Goal: Complete application form

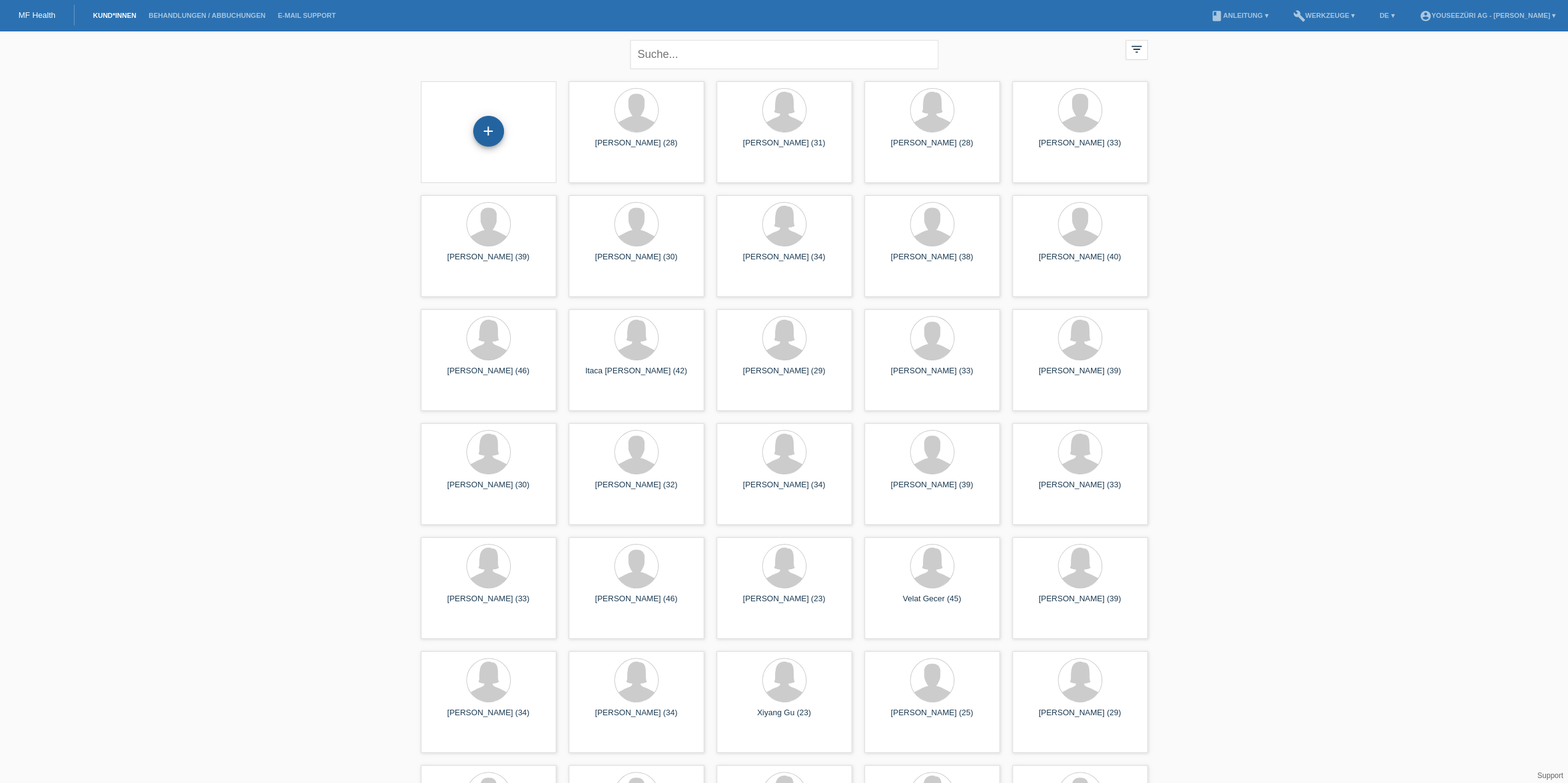
click at [484, 130] on div "+" at bounding box center [489, 131] width 31 height 31
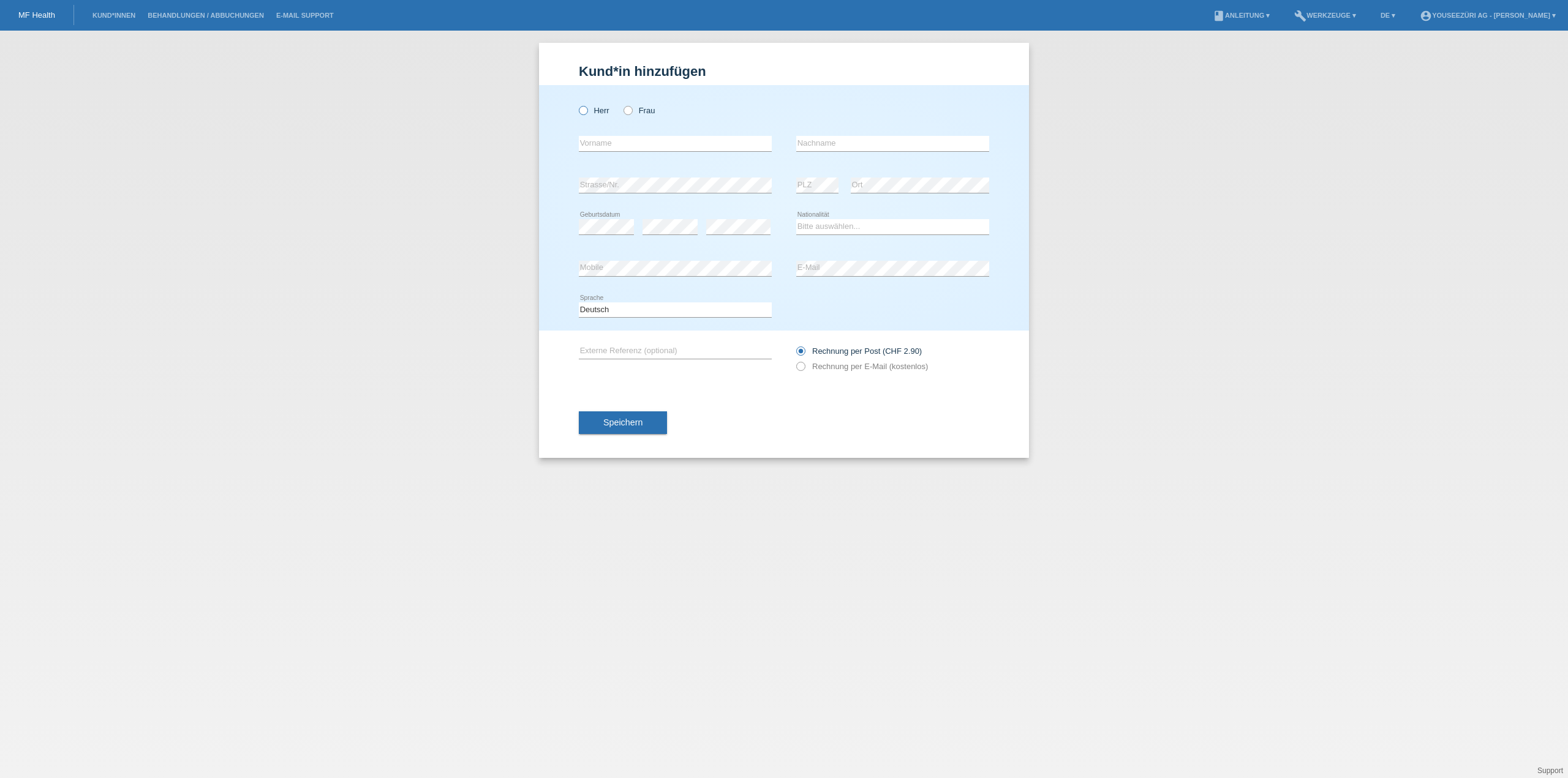
click at [577, 104] on icon at bounding box center [577, 104] width 0 height 0
click at [583, 111] on input "Herr" at bounding box center [582, 110] width 8 height 8
radio input "true"
click at [596, 145] on input "text" at bounding box center [675, 143] width 193 height 15
paste input "Lennart"
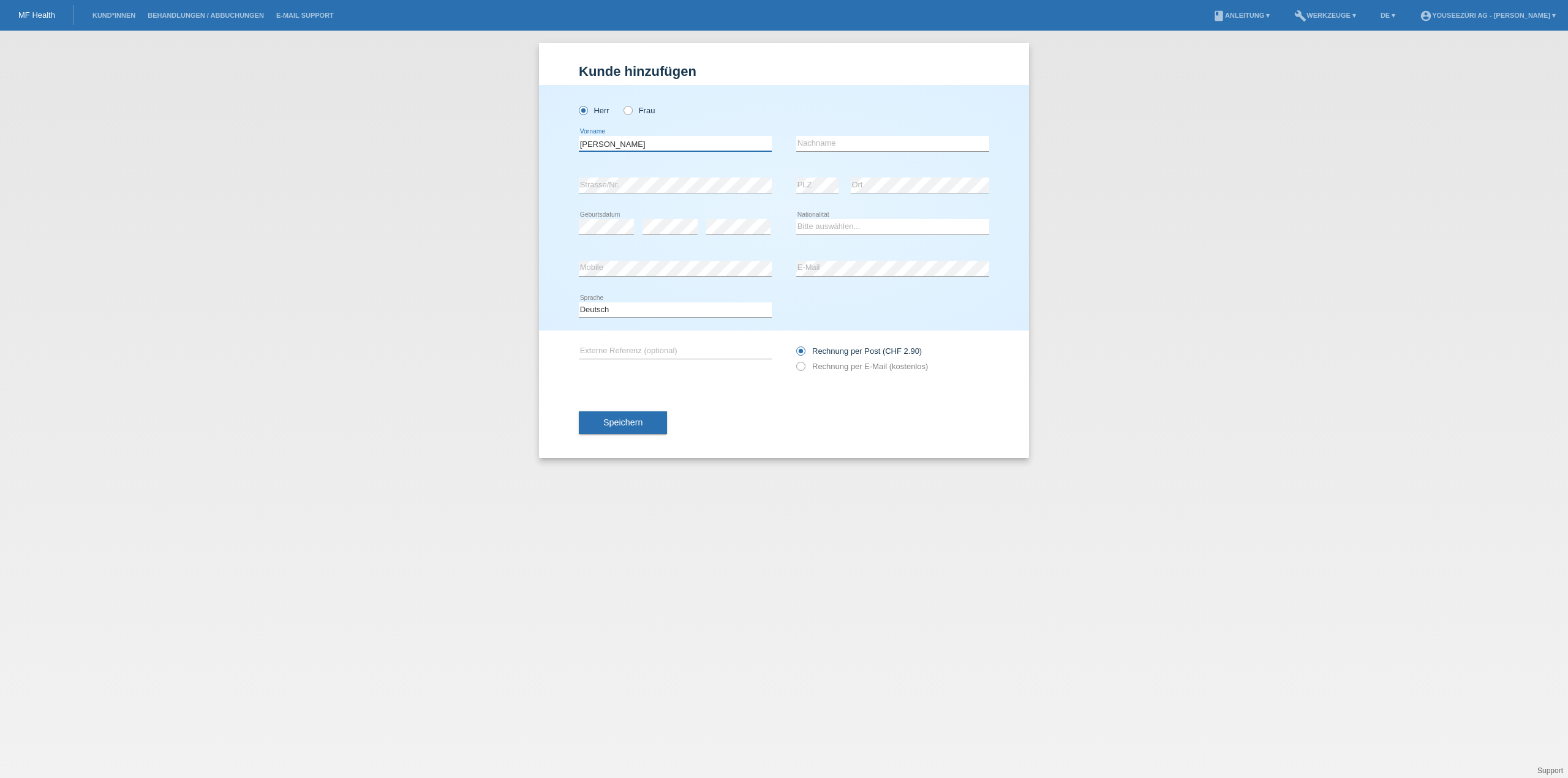
type input "Lennart"
click at [812, 145] on input "text" at bounding box center [893, 143] width 193 height 15
paste input "Kalhöfer"
type input "Kalhöfer"
drag, startPoint x: 831, startPoint y: 225, endPoint x: 821, endPoint y: 227, distance: 10.2
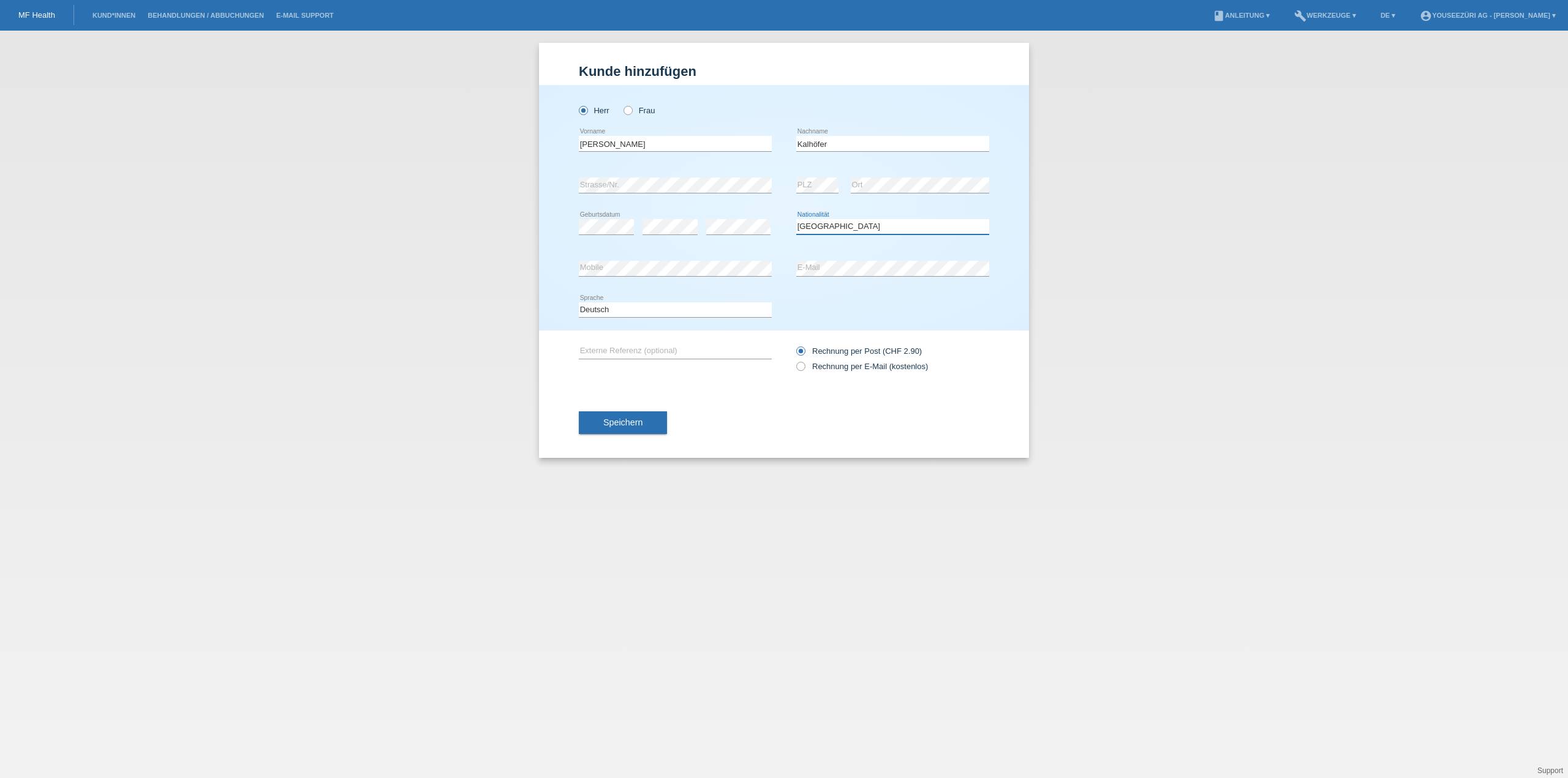
click at [821, 227] on select "Bitte auswählen... Schweiz Deutschland Liechtenstein Österreich ------------ Af…" at bounding box center [893, 226] width 193 height 14
select select "DE"
click at [796, 219] on select "Bitte auswählen... Schweiz Deutschland Liechtenstein Österreich ------------ Af…" at bounding box center [893, 226] width 193 height 14
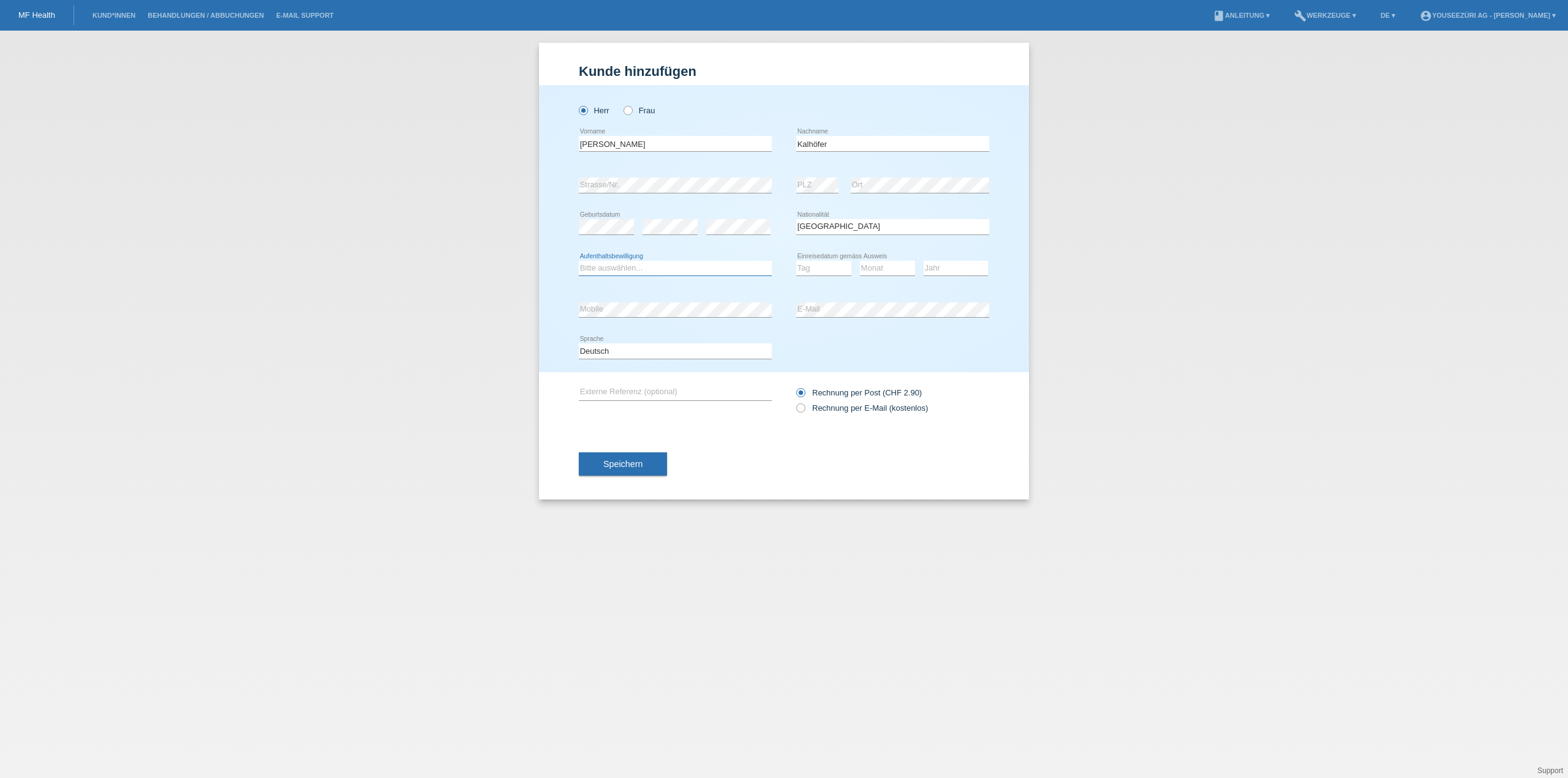
click at [612, 266] on select "Bitte auswählen... C B B - Flüchtlingsstatus Andere" at bounding box center [675, 268] width 193 height 14
select select "B"
click at [578, 261] on select "Bitte auswählen... C B B - Flüchtlingsstatus Andere" at bounding box center [675, 268] width 193 height 14
click at [809, 267] on select "Tag 01 02 03 04 05 06 07 08 09 10 11" at bounding box center [824, 268] width 56 height 14
select select "01"
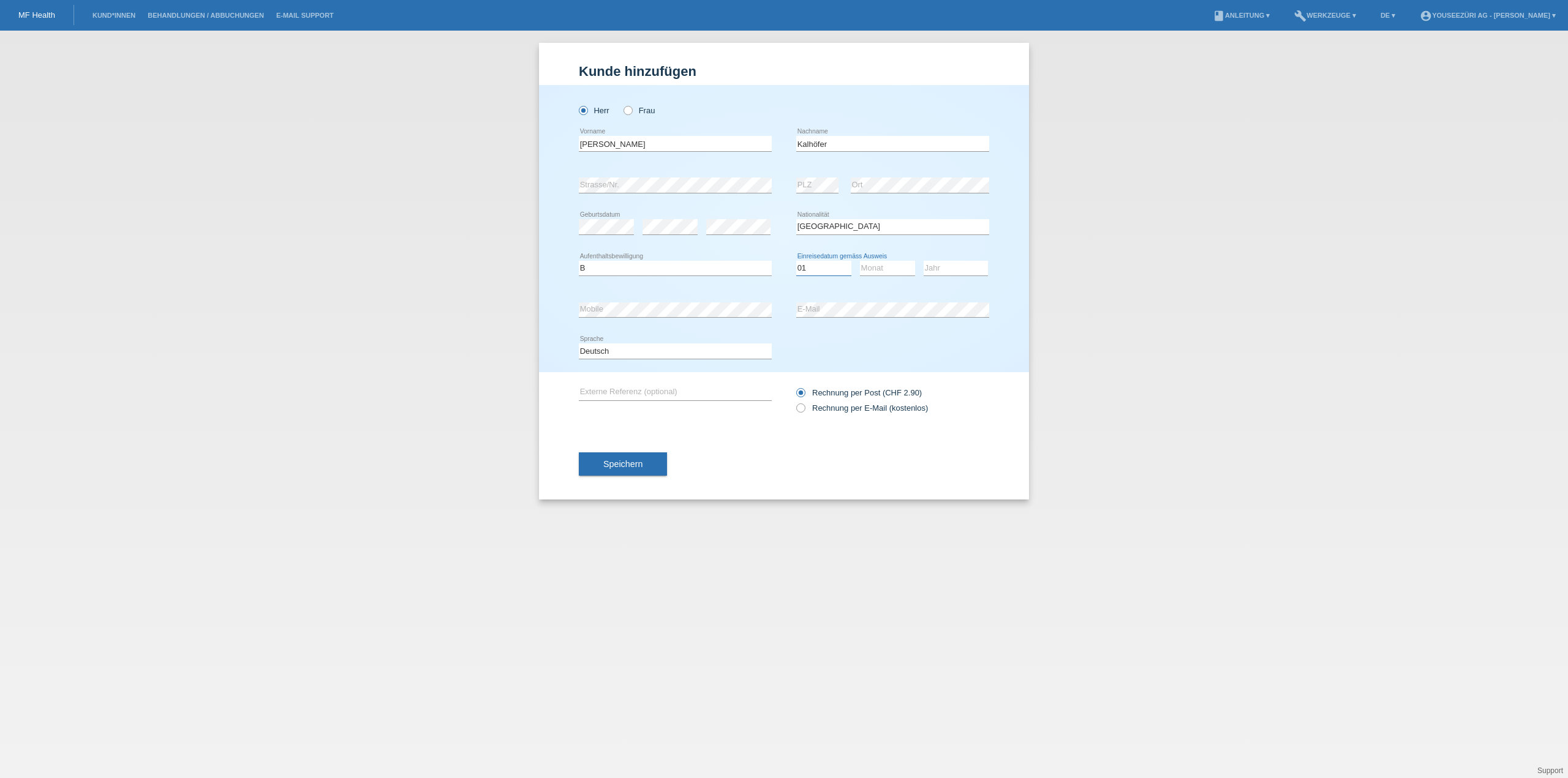
click at [796, 261] on select "Tag 01 02 03 04 05 06 07 08 09 10 11" at bounding box center [824, 268] width 56 height 14
click at [890, 270] on select "Monat 01 02 03 04 05 06 07 08 09 10 11" at bounding box center [887, 268] width 56 height 14
select select "03"
click at [860, 261] on select "Monat 01 02 03 04 05 06 07 08 09 10 11" at bounding box center [887, 268] width 56 height 14
click at [943, 270] on select "Jahr 2025 2024 2023 2022 2021 2020 2019 2018 2017 2016 2015 2014 2013 2012 2011…" at bounding box center [956, 268] width 64 height 14
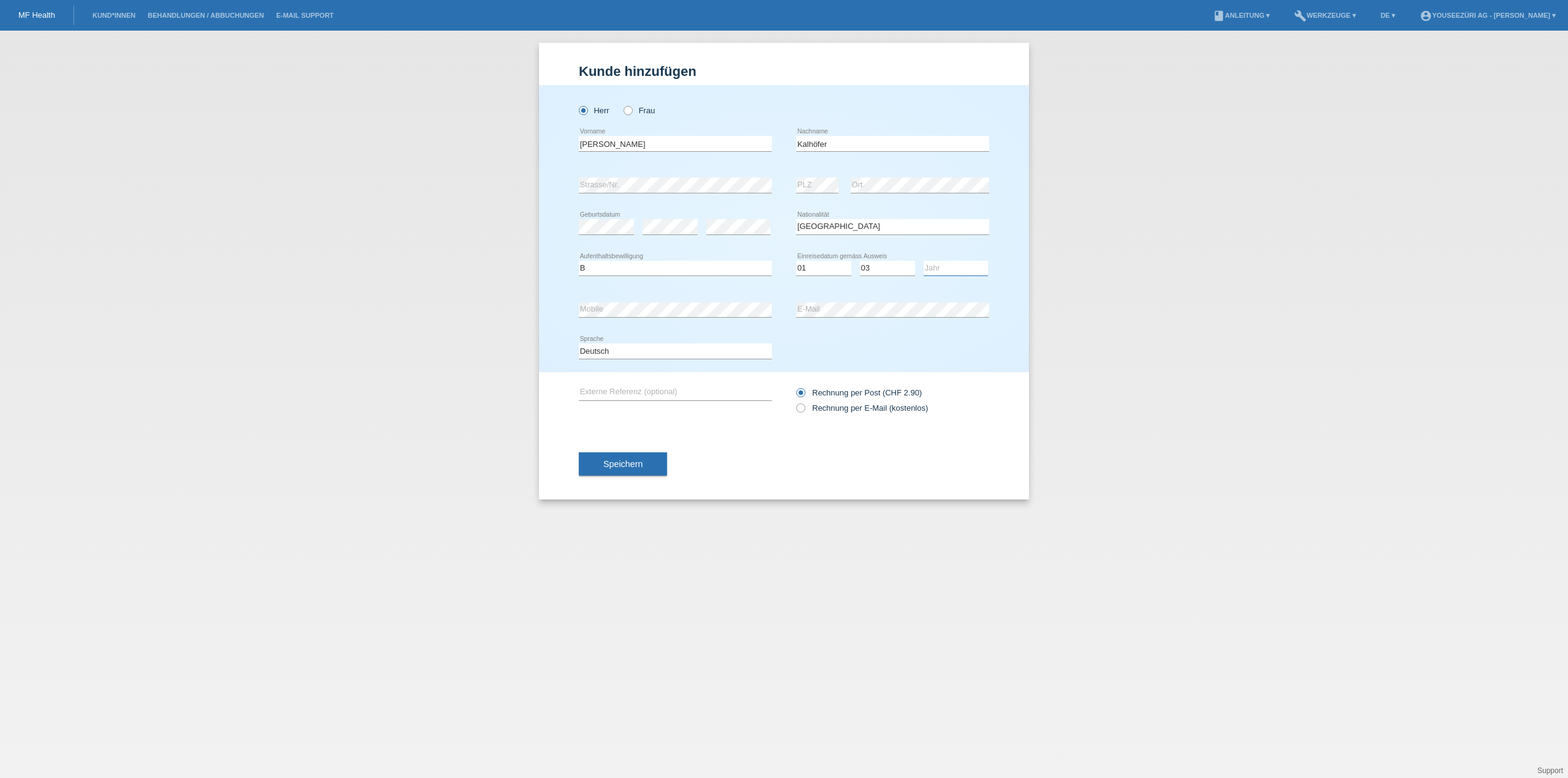
select select "2025"
click at [924, 261] on select "Jahr 2025 2024 2023 2022 2021 2020 2019 2018 2017 2016 2015 2014 2013 2012 2011…" at bounding box center [956, 268] width 64 height 14
click at [623, 466] on span "Speichern" at bounding box center [623, 464] width 39 height 10
click at [596, 471] on button "Speichern" at bounding box center [623, 471] width 88 height 23
click at [619, 475] on button "Speichern" at bounding box center [623, 471] width 88 height 23
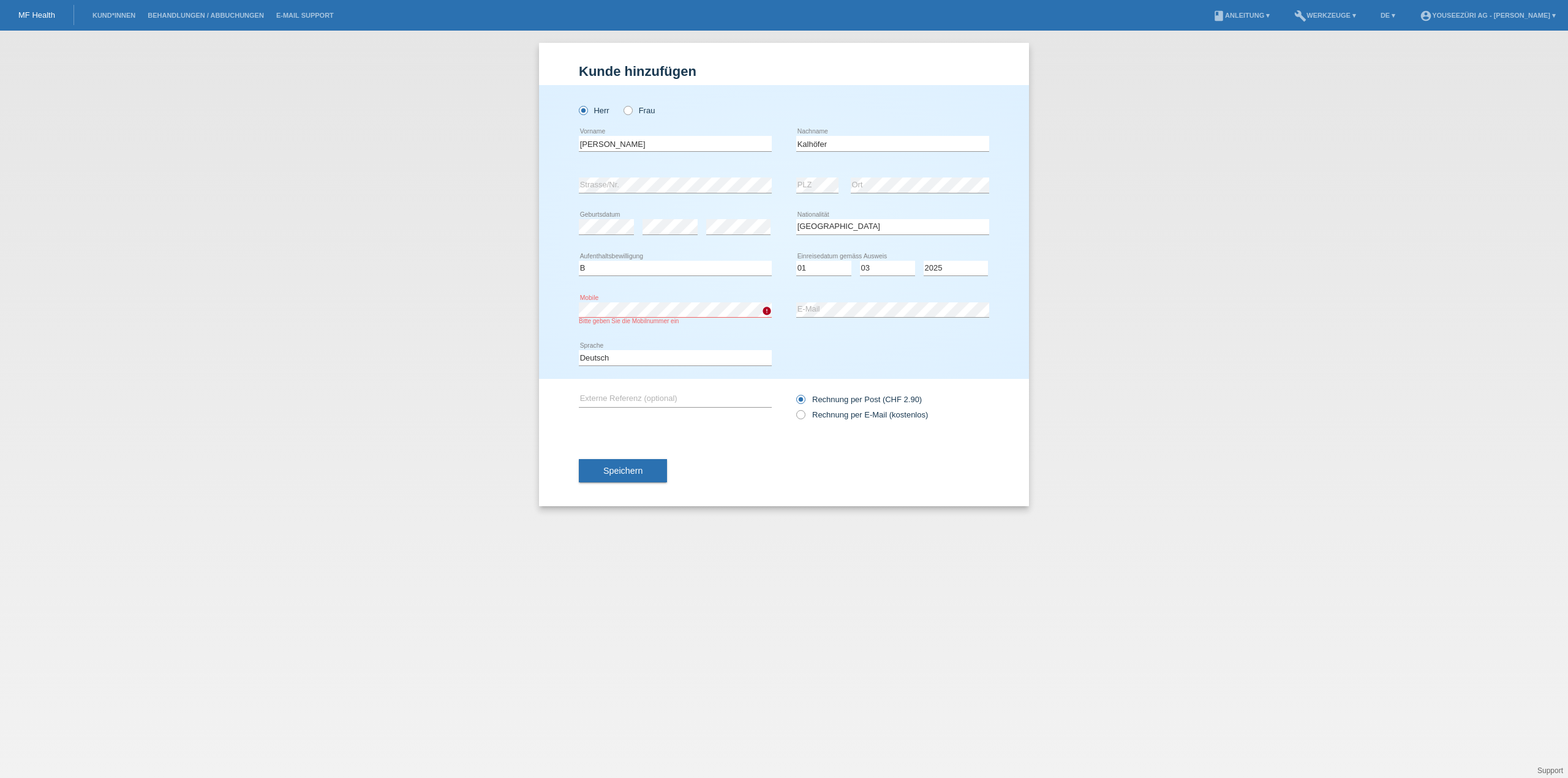
click at [511, 298] on div "Kund*in hinzufügen Kunde hinzufügen Kundin hinzufügen Herr Frau Lennart error V…" at bounding box center [784, 404] width 1568 height 747
click at [561, 52] on div "Kund*in hinzufügen Kunde hinzufügen Kundin hinzufügen Herr Frau Lennart error V…" at bounding box center [784, 274] width 490 height 463
